Goal: Task Accomplishment & Management: Complete application form

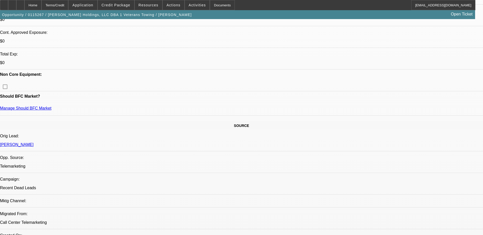
select select "0"
select select "2"
select select "0.1"
select select "4"
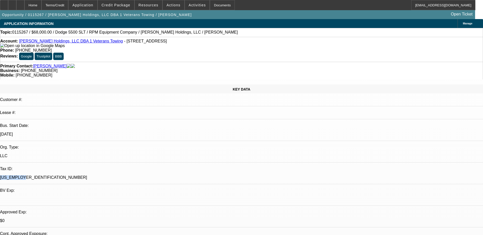
drag, startPoint x: 57, startPoint y: 106, endPoint x: 78, endPoint y: 107, distance: 20.9
click at [78, 176] on div "46-2160492" at bounding box center [241, 178] width 483 height 5
drag, startPoint x: 78, startPoint y: 107, endPoint x: 107, endPoint y: 106, distance: 29.6
click at [107, 176] on div "[US_EMPLOYER_IDENTIFICATION_NUMBER]" at bounding box center [241, 178] width 483 height 5
select select "0"
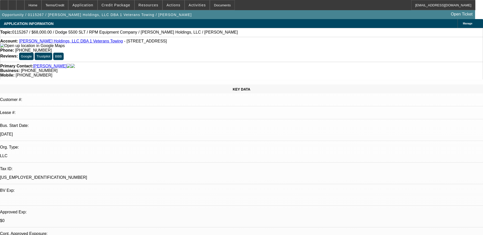
select select "2"
select select "0.1"
select select "4"
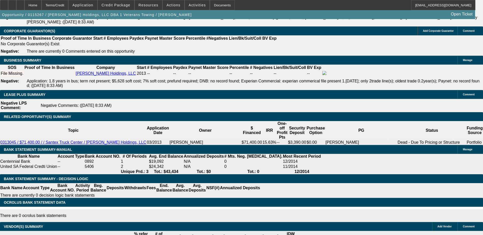
scroll to position [72, 0]
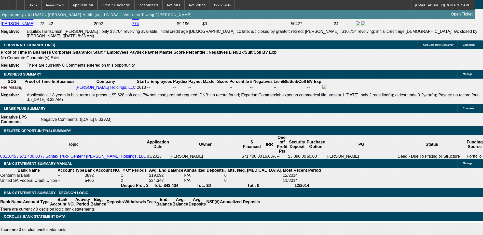
scroll to position [790, 0]
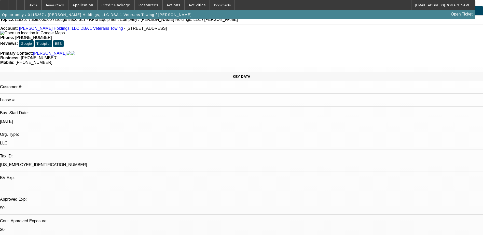
scroll to position [0, 0]
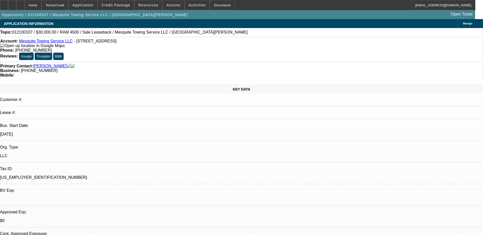
select select "0"
select select "2"
select select "0"
select select "6"
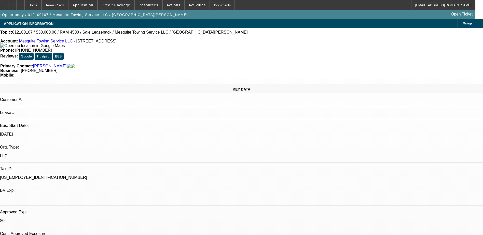
select select "0"
select select "2"
select select "0"
select select "6"
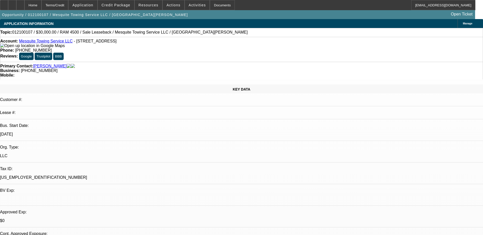
select select "0"
select select "2"
select select "0"
select select "6"
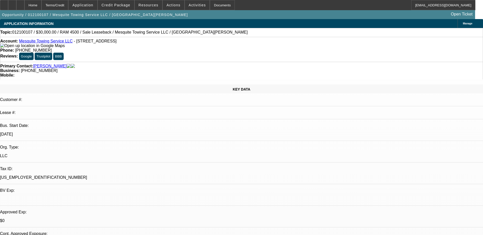
select select "0"
select select "2"
select select "0"
select select "6"
